Goal: Task Accomplishment & Management: Manage account settings

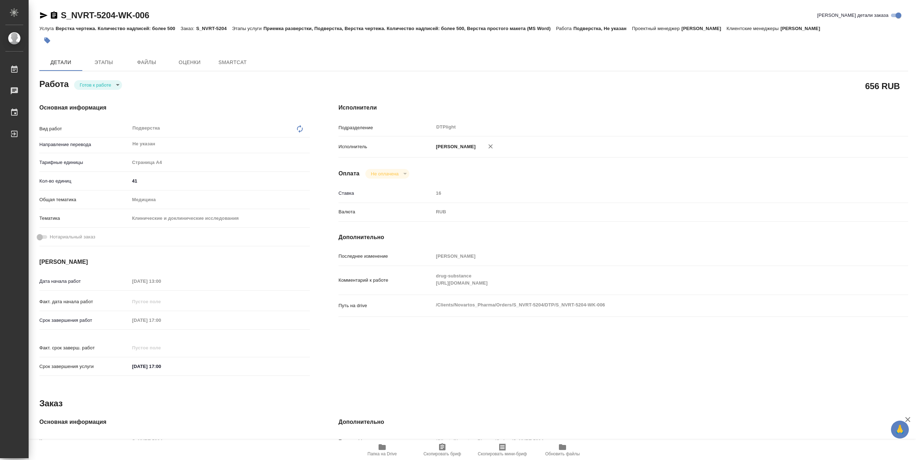
type textarea "x"
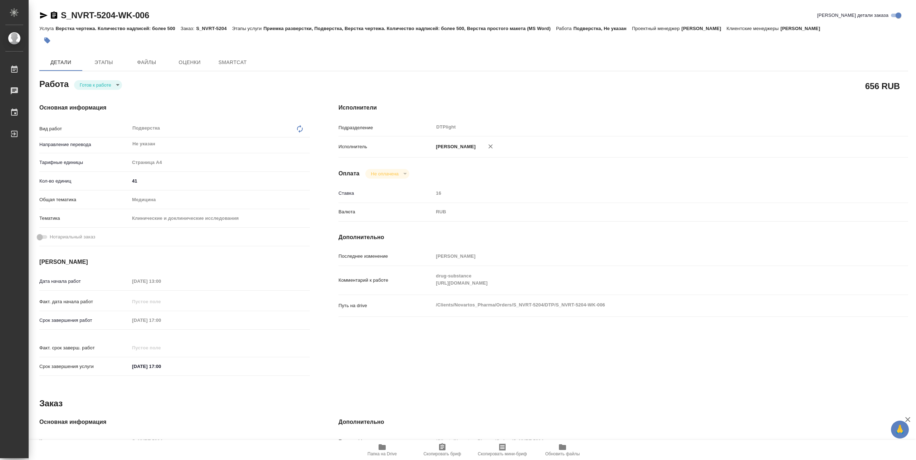
type textarea "x"
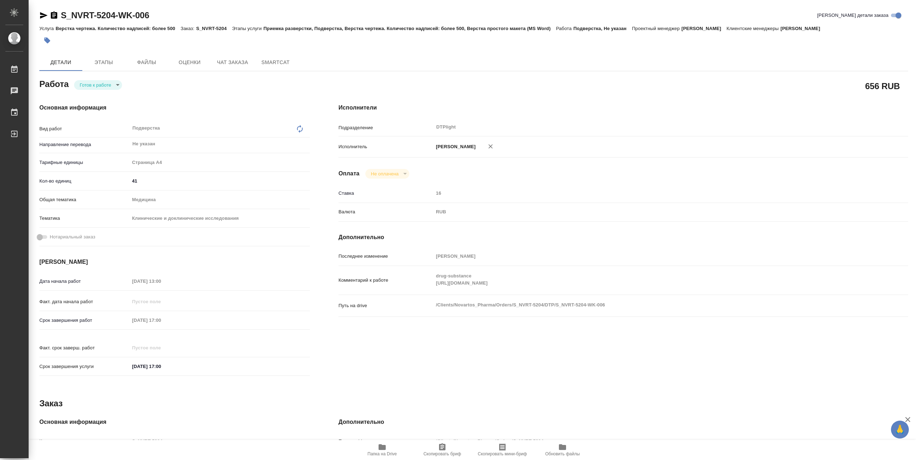
type textarea "x"
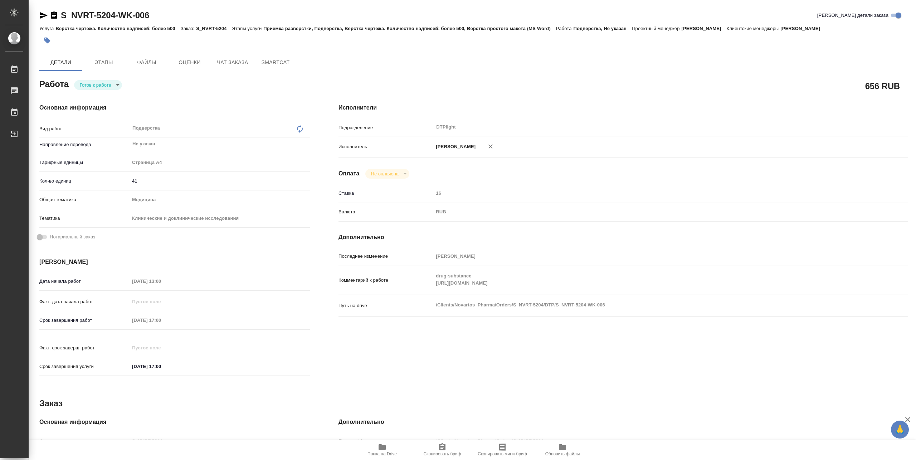
click at [97, 85] on body "🙏 .cls-1 fill:#fff; AWATERA Pankina Anna Работы Чаты График Выйти S_NVRT-5204-W…" at bounding box center [458, 230] width 916 height 460
click at [96, 85] on button "В работе" at bounding box center [92, 85] width 24 height 8
type textarea "x"
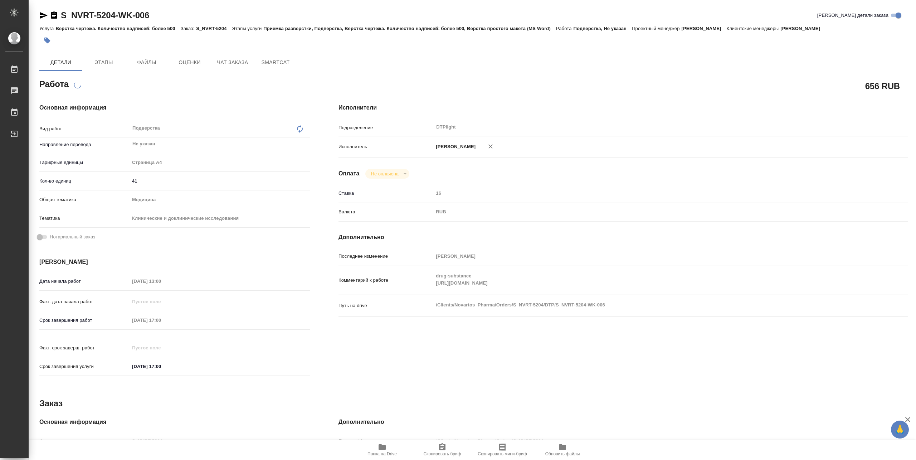
type textarea "x"
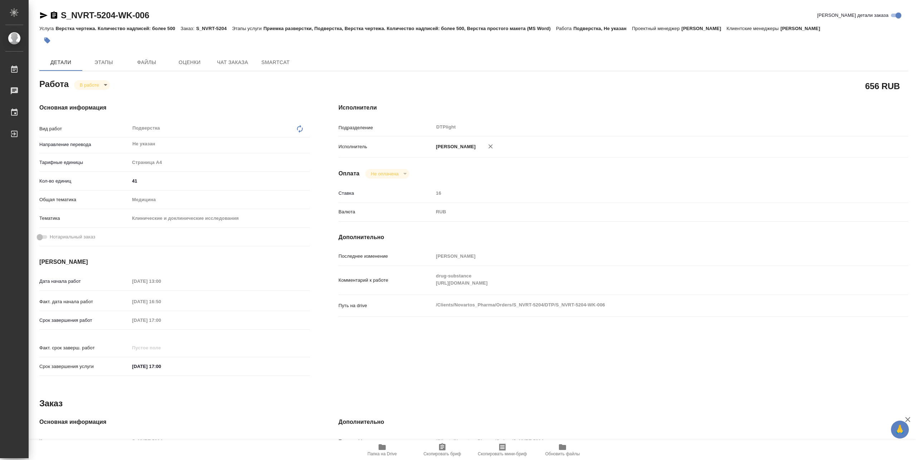
type textarea "x"
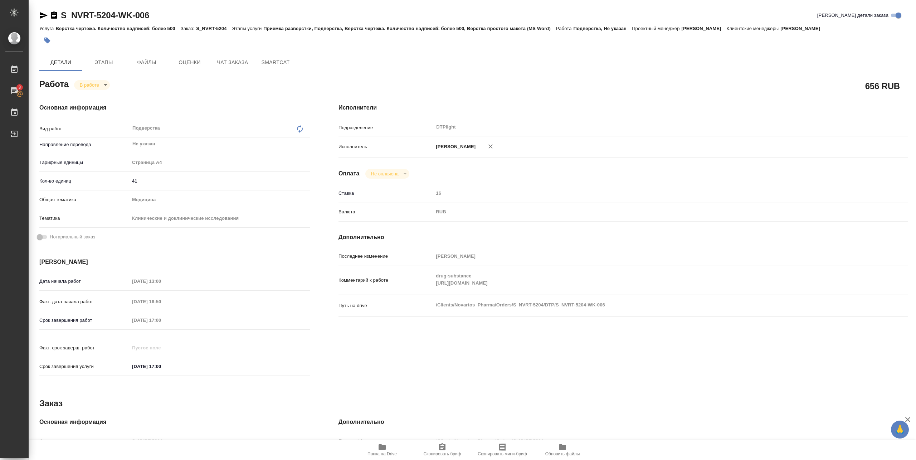
type textarea "x"
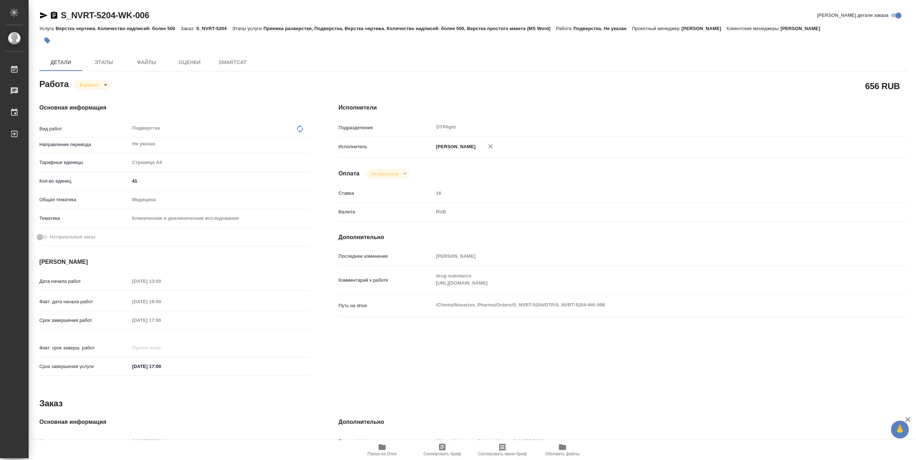
type textarea "x"
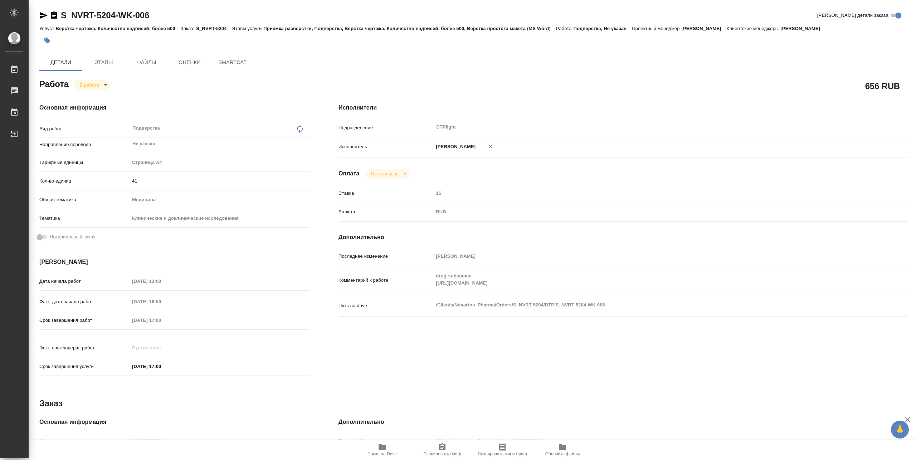
type textarea "x"
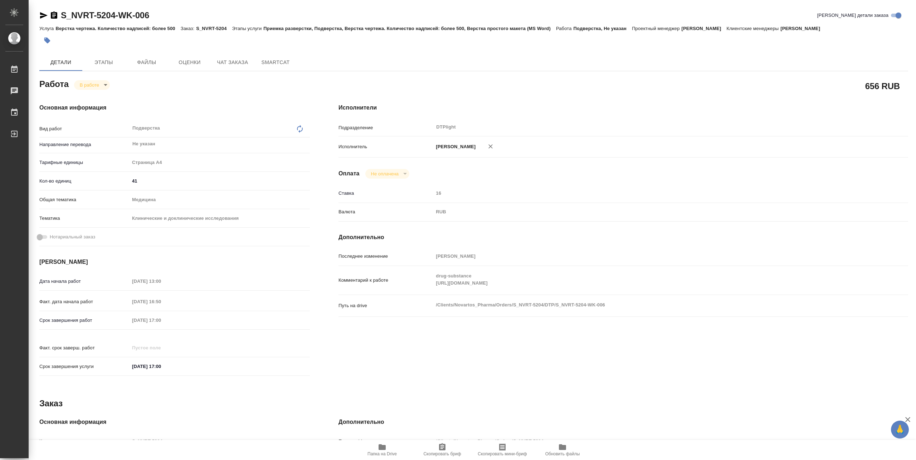
type textarea "x"
click at [745, 292] on div "Комментарий к работе drug-substance https://drive.awatera.com/apps/files/?dir=/…" at bounding box center [623, 280] width 570 height 23
type textarea "x"
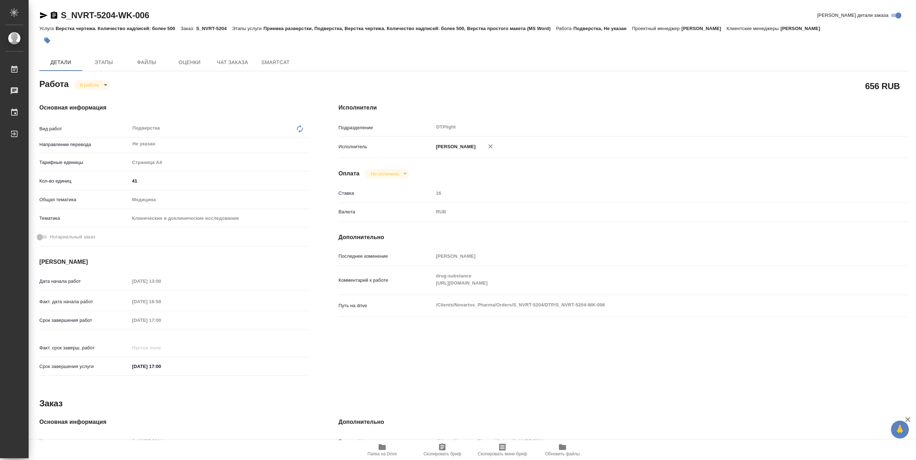
type textarea "x"
click at [385, 444] on icon "button" at bounding box center [382, 447] width 9 height 9
click at [382, 454] on span "Папка на Drive" at bounding box center [381, 453] width 29 height 5
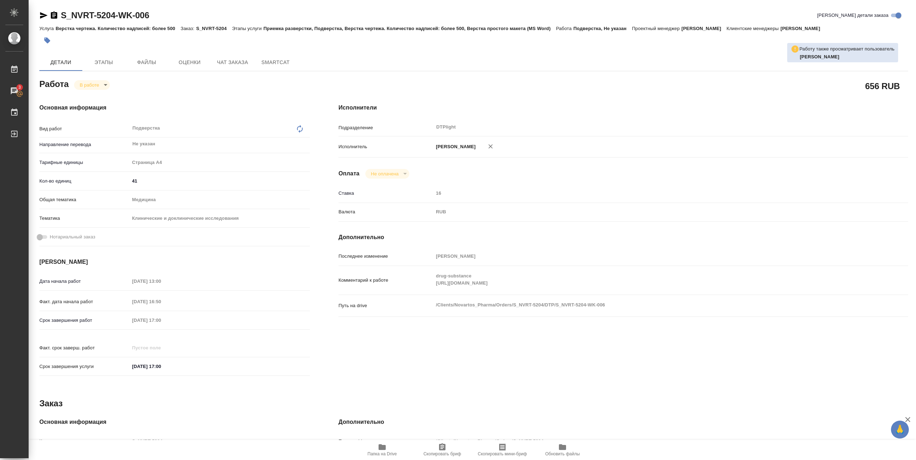
click at [85, 91] on div "Основная информация Вид работ Подверстка x ​ Направление перевода Не указан ​ Т…" at bounding box center [174, 242] width 299 height 306
click at [86, 86] on body "🙏 .cls-1 fill:#fff; AWATERA Pankina Anna Работы 3 Чаты График Выйти S_NVRT-5204…" at bounding box center [458, 230] width 916 height 460
click at [91, 95] on button "Выполнен" at bounding box center [93, 97] width 26 height 8
type textarea "x"
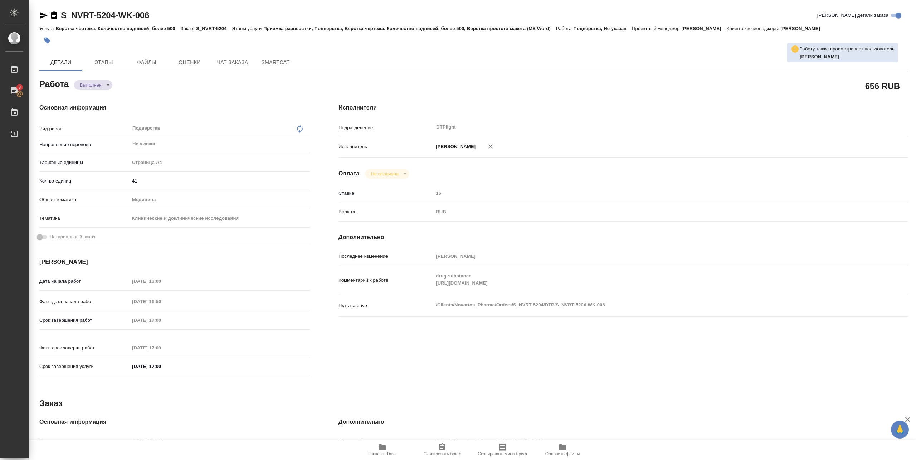
type textarea "x"
drag, startPoint x: 62, startPoint y: 21, endPoint x: 160, endPoint y: 21, distance: 98.4
click at [160, 20] on div "S_NVRT-5204-WK-006 Кратко детали заказа" at bounding box center [473, 17] width 869 height 14
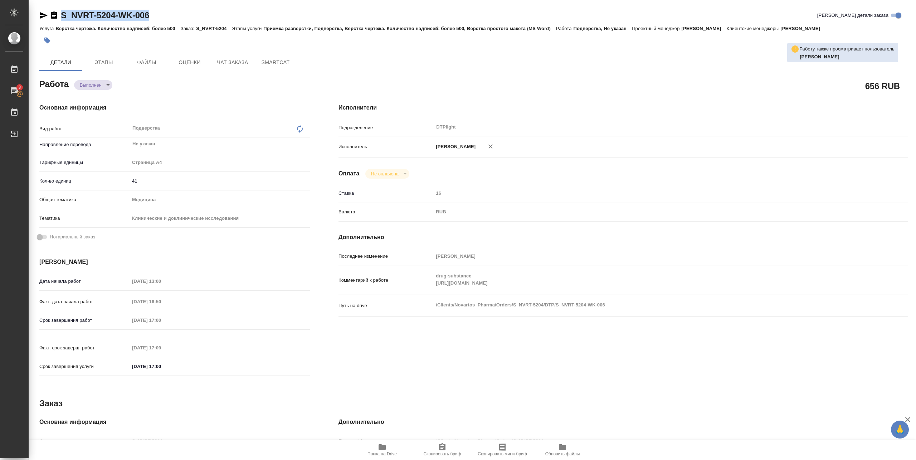
type textarea "x"
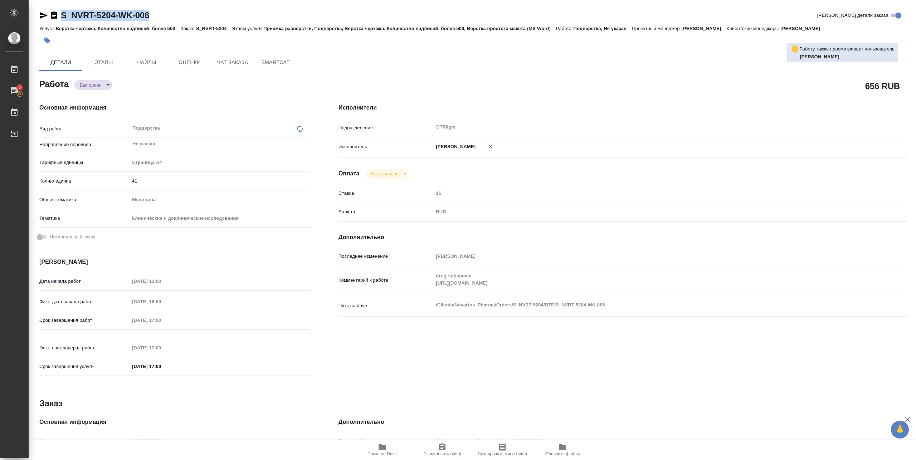
copy link "S_NVRT-5204-WK-006"
type textarea "x"
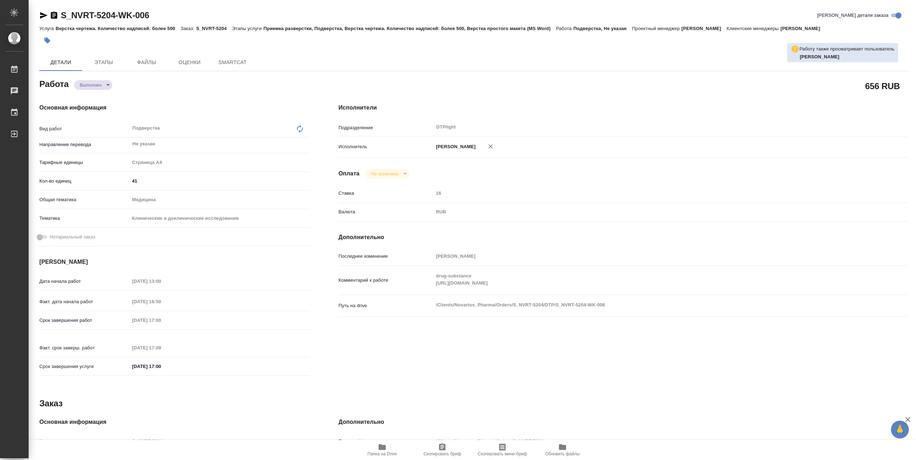
type textarea "x"
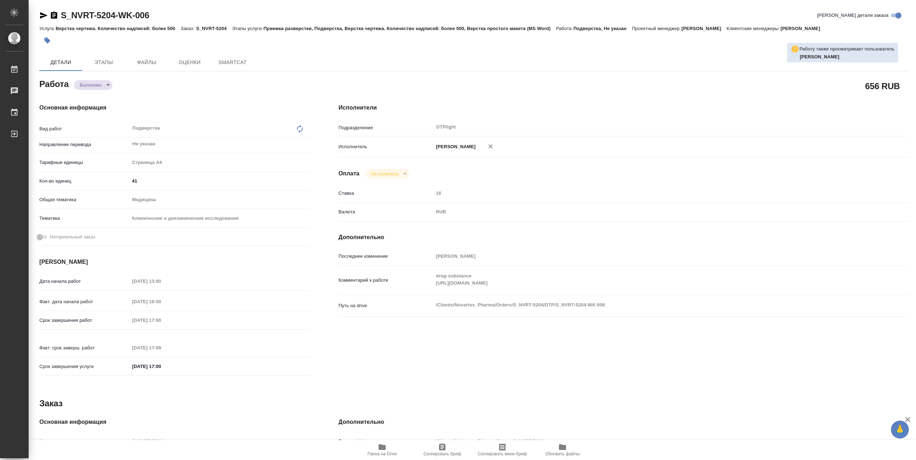
type textarea "x"
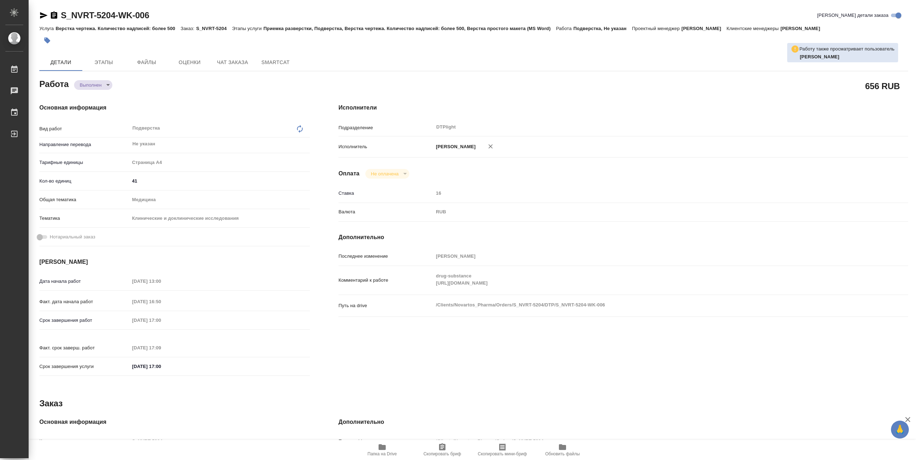
type textarea "x"
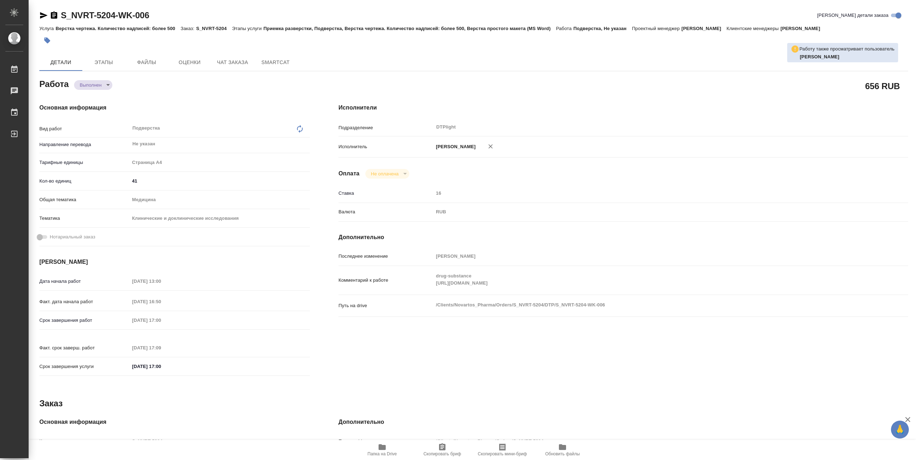
type textarea "x"
click at [103, 63] on span "Этапы" at bounding box center [104, 62] width 34 height 9
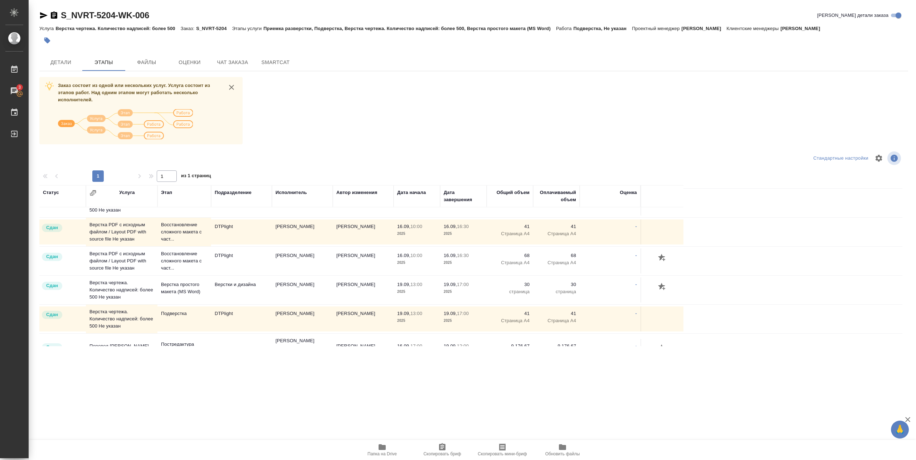
scroll to position [36, 0]
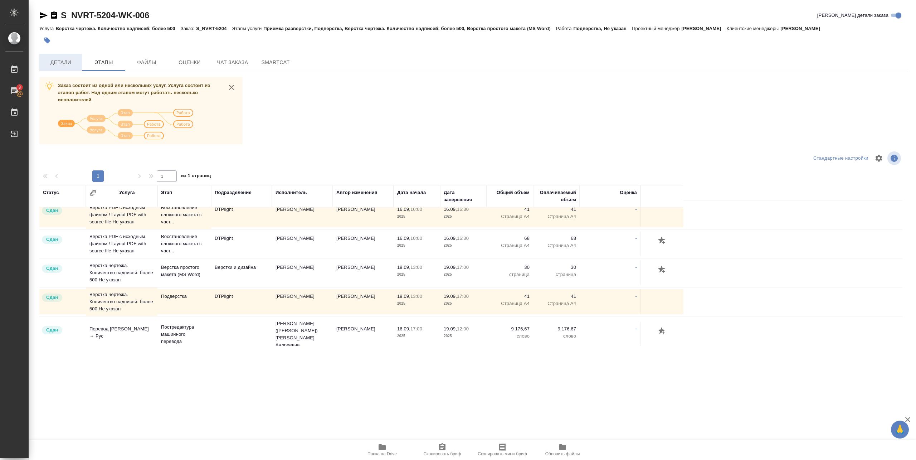
click at [64, 54] on button "Детали" at bounding box center [60, 62] width 43 height 17
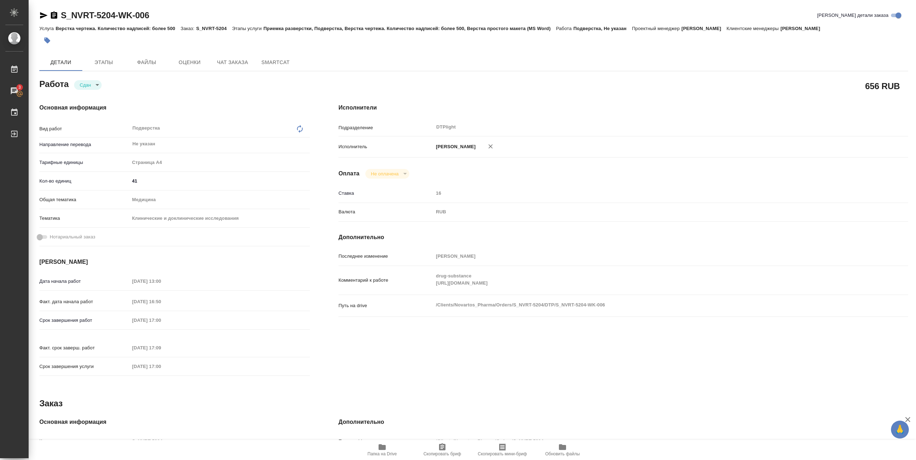
type textarea "x"
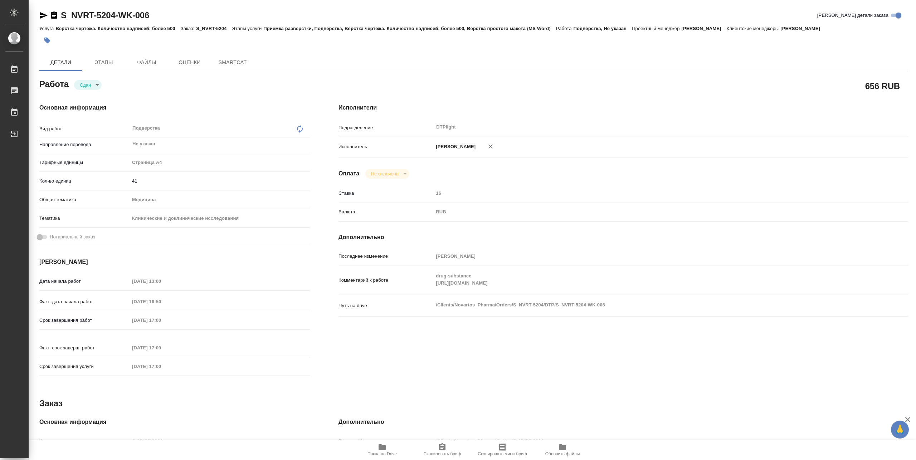
type textarea "x"
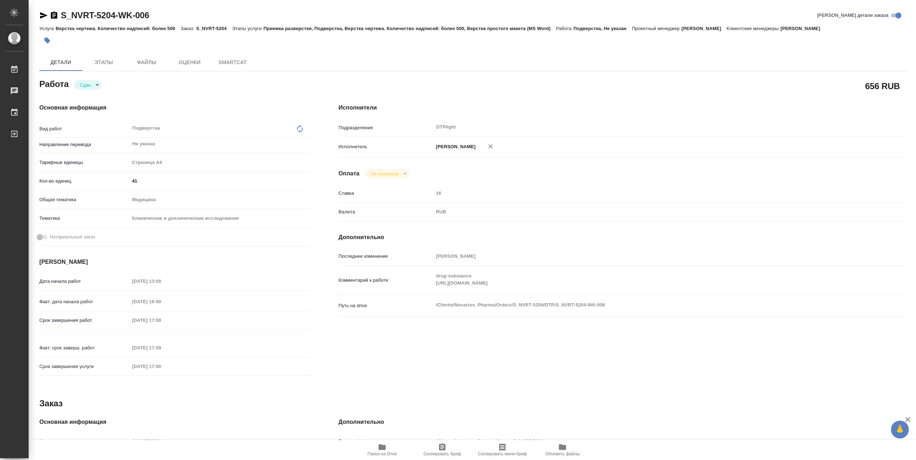
type textarea "x"
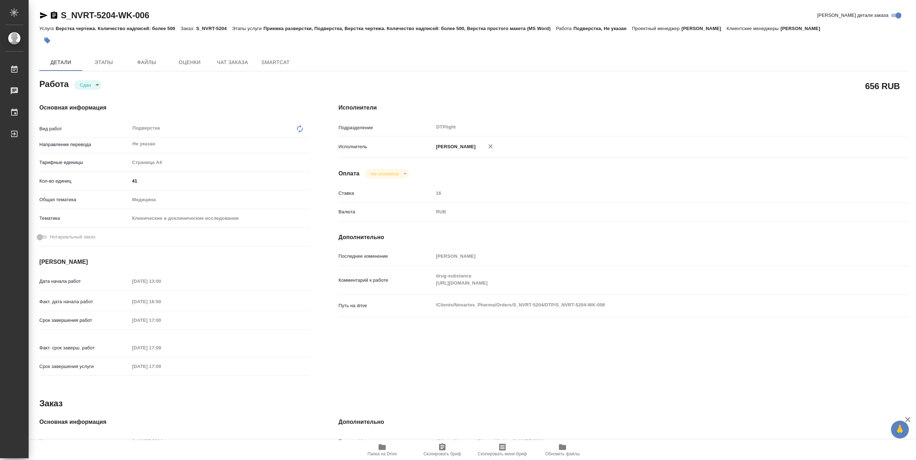
type textarea "x"
